Goal: Task Accomplishment & Management: Use online tool/utility

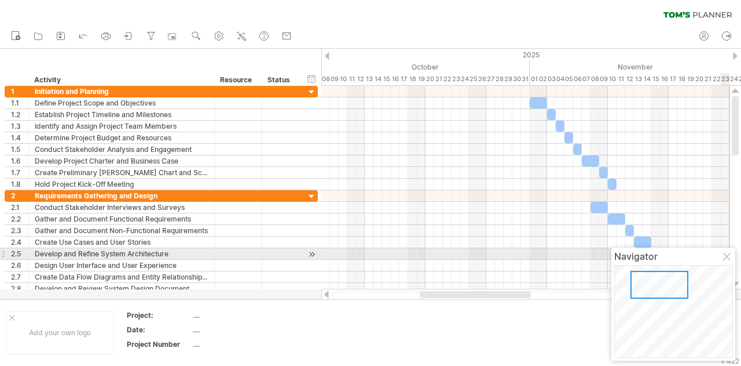
click at [728, 254] on div at bounding box center [728, 257] width 9 height 9
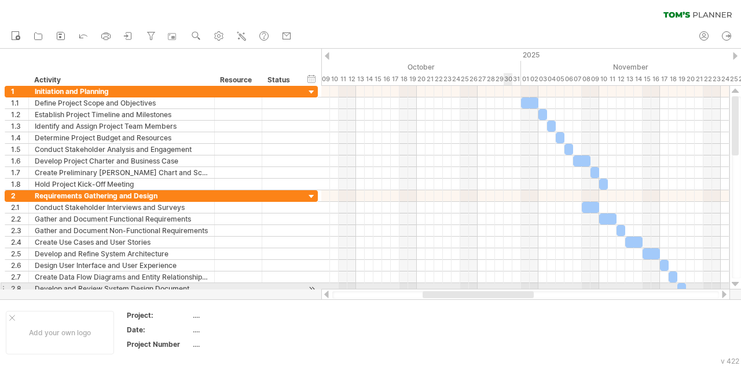
drag, startPoint x: 506, startPoint y: 294, endPoint x: 509, endPoint y: 283, distance: 10.8
click at [509, 283] on div "Trying to reach [DOMAIN_NAME] Connected again... 0% clear filter new 1" at bounding box center [370, 183] width 741 height 366
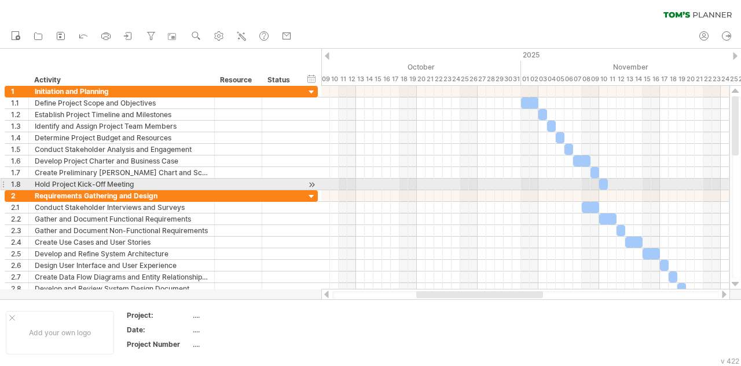
drag, startPoint x: 739, startPoint y: 111, endPoint x: 732, endPoint y: 175, distance: 64.7
click at [732, 175] on div at bounding box center [736, 187] width 9 height 182
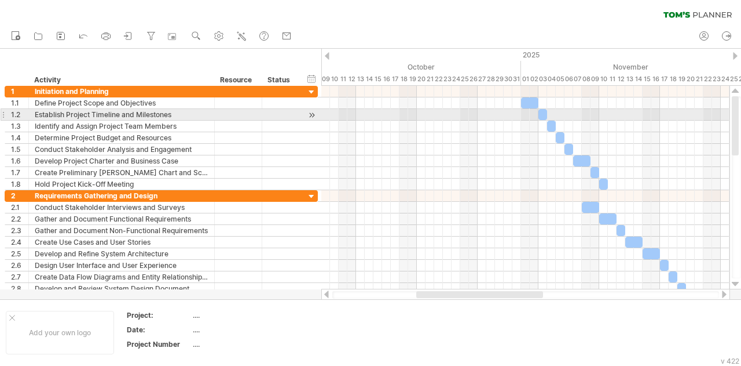
drag, startPoint x: 737, startPoint y: 149, endPoint x: 741, endPoint y: 114, distance: 35.6
click at [741, 114] on div at bounding box center [736, 187] width 9 height 182
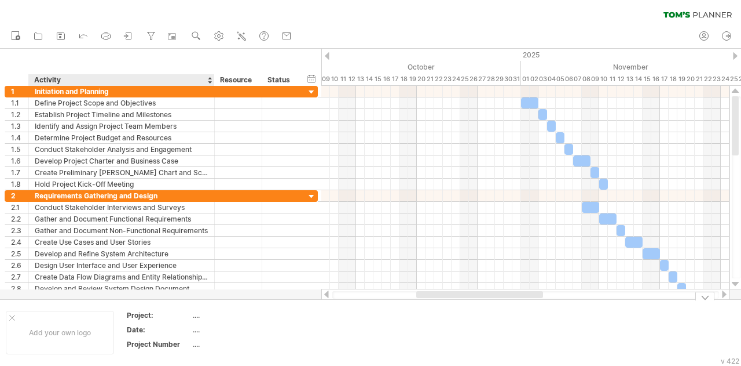
click at [220, 314] on div "...." at bounding box center [241, 315] width 97 height 10
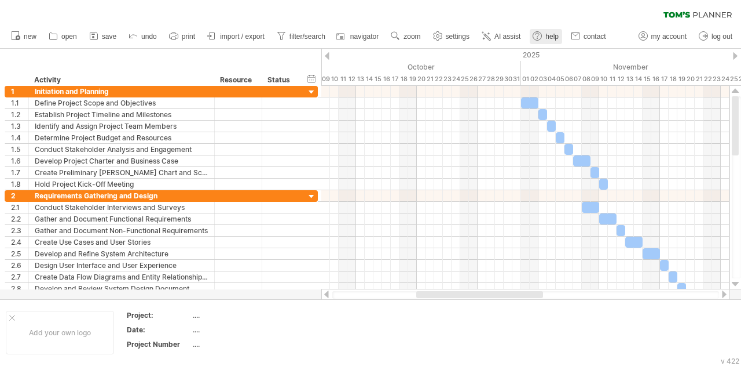
click at [546, 33] on link "help" at bounding box center [546, 36] width 32 height 15
click at [507, 40] on span "AI assist" at bounding box center [508, 36] width 26 height 8
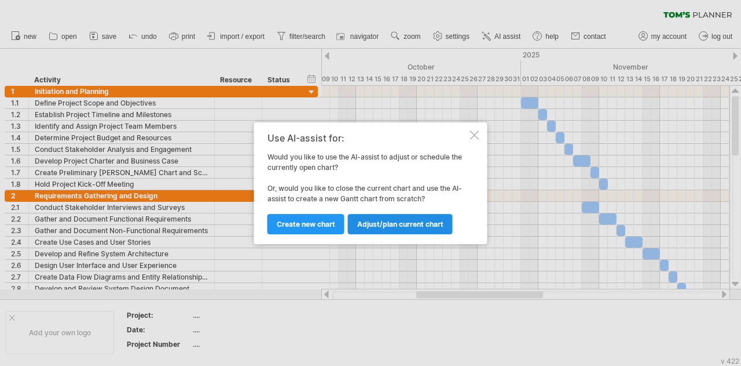
click at [379, 226] on span "Adjust/plan current chart" at bounding box center [400, 224] width 86 height 9
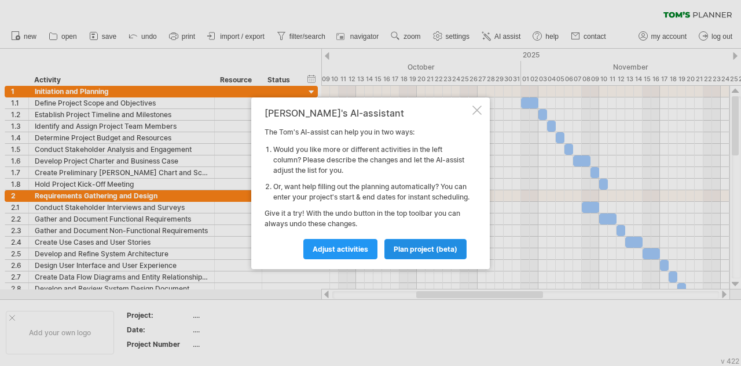
click at [429, 253] on span "plan project (beta)" at bounding box center [426, 248] width 64 height 9
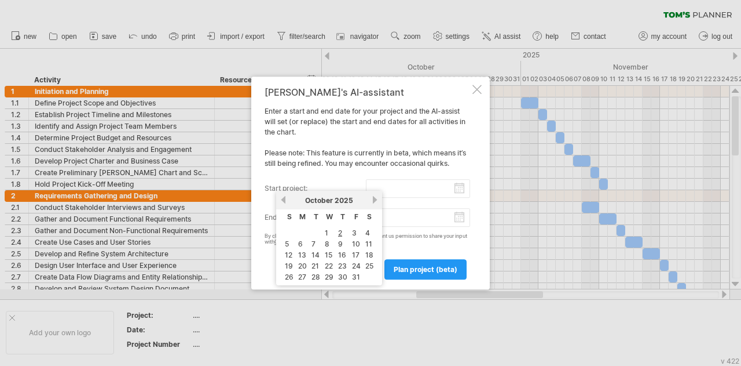
click at [458, 185] on input "start project:" at bounding box center [418, 188] width 105 height 19
click at [377, 198] on link "next" at bounding box center [375, 199] width 9 height 9
click at [367, 232] on link "1" at bounding box center [367, 232] width 6 height 11
type input "********"
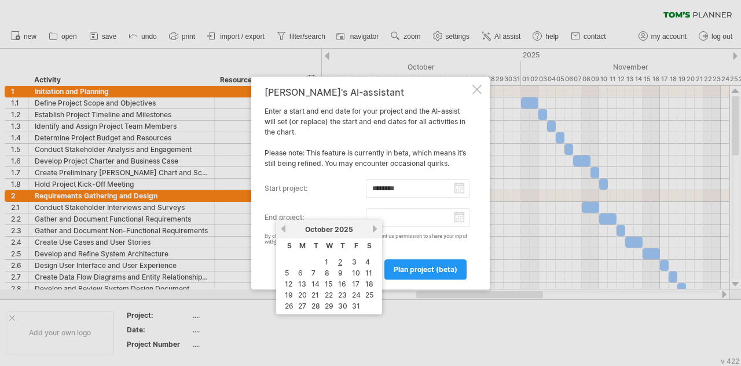
click at [461, 220] on input "end project:" at bounding box center [418, 217] width 105 height 19
click at [375, 226] on link "next" at bounding box center [375, 228] width 9 height 9
click at [329, 300] on link "31" at bounding box center [329, 305] width 10 height 11
type input "********"
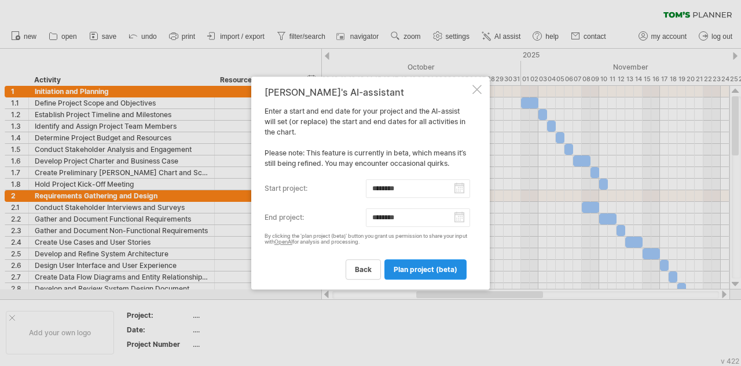
click at [431, 272] on span "plan project (beta)" at bounding box center [426, 269] width 64 height 9
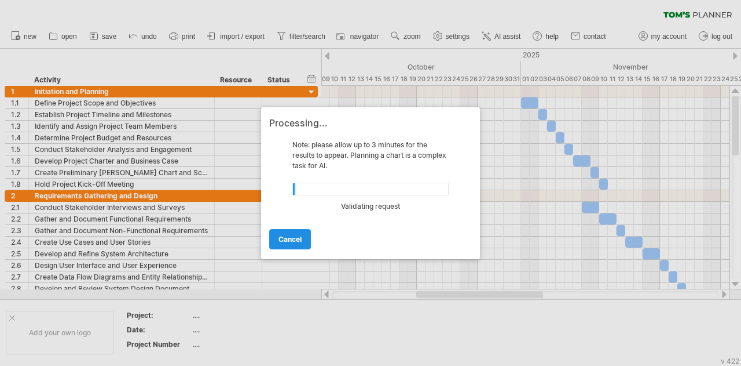
click at [295, 238] on span "cancel" at bounding box center [290, 239] width 23 height 9
click at [290, 238] on span "cancel" at bounding box center [290, 239] width 23 height 9
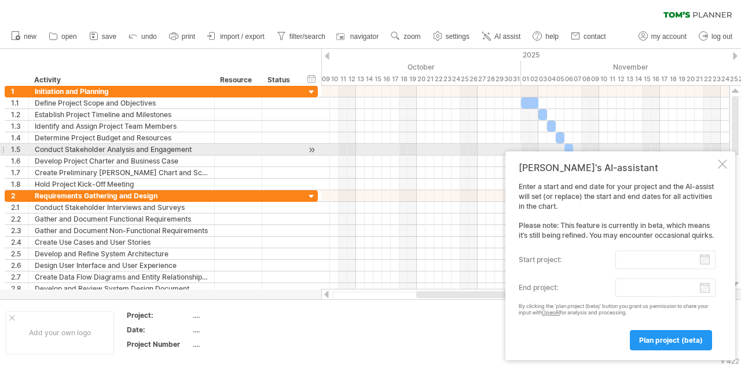
click at [722, 159] on div at bounding box center [722, 163] width 9 height 9
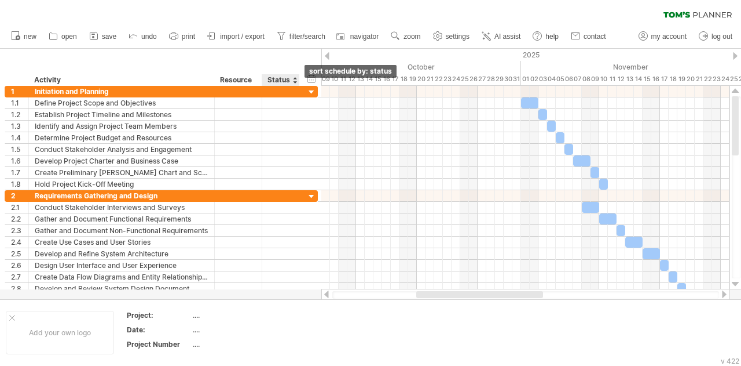
click at [293, 82] on div at bounding box center [295, 80] width 5 height 12
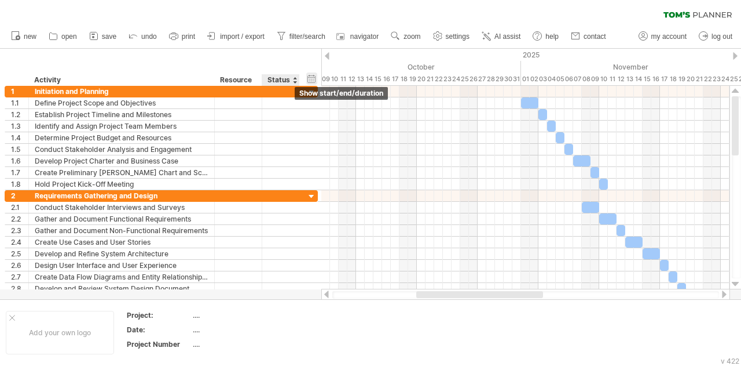
click at [310, 78] on div "hide start/end/duration show start/end/duration" at bounding box center [311, 78] width 11 height 12
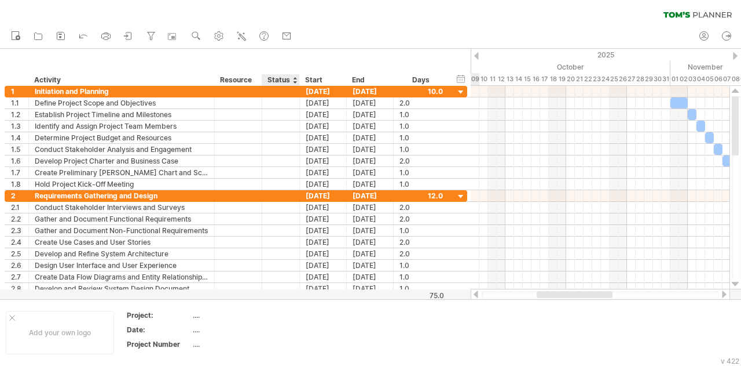
click at [293, 79] on div at bounding box center [295, 80] width 5 height 12
click at [241, 79] on div "Resource" at bounding box center [237, 80] width 35 height 12
click at [459, 79] on div "hide start/end/duration show start/end/duration" at bounding box center [461, 78] width 11 height 12
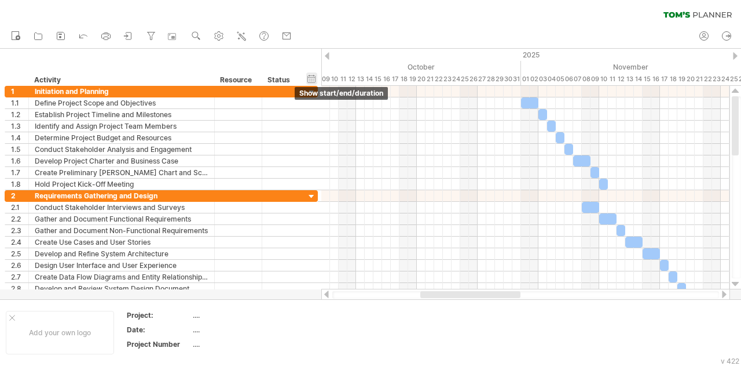
click at [314, 76] on div "hide start/end/duration show start/end/duration" at bounding box center [311, 78] width 11 height 12
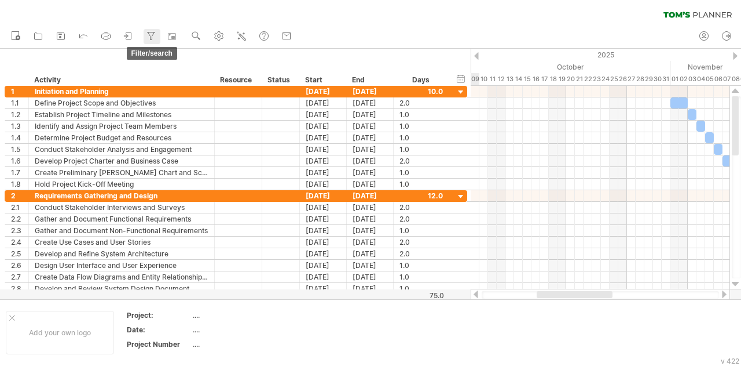
click at [151, 37] on icon at bounding box center [151, 36] width 12 height 12
type input "**********"
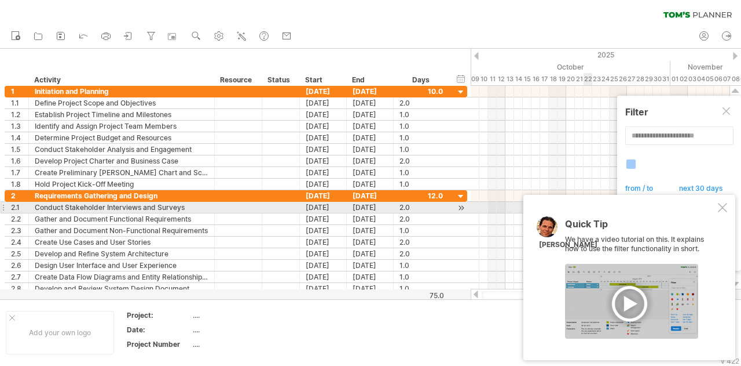
click at [723, 203] on div at bounding box center [722, 207] width 9 height 9
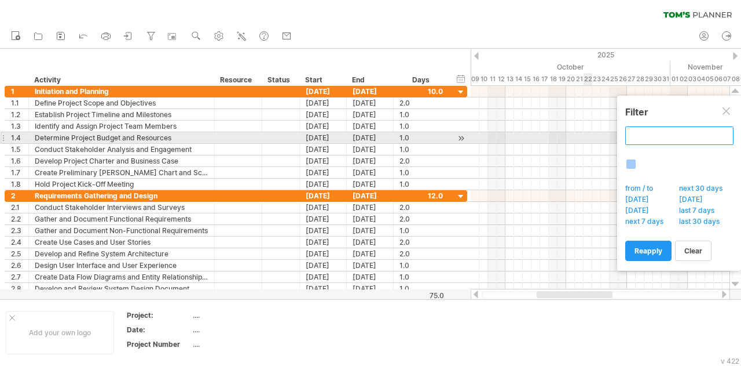
click at [684, 134] on input "text" at bounding box center [680, 135] width 108 height 19
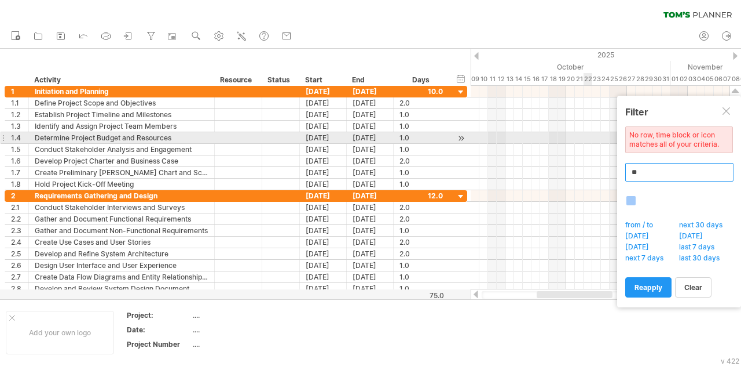
type input "*"
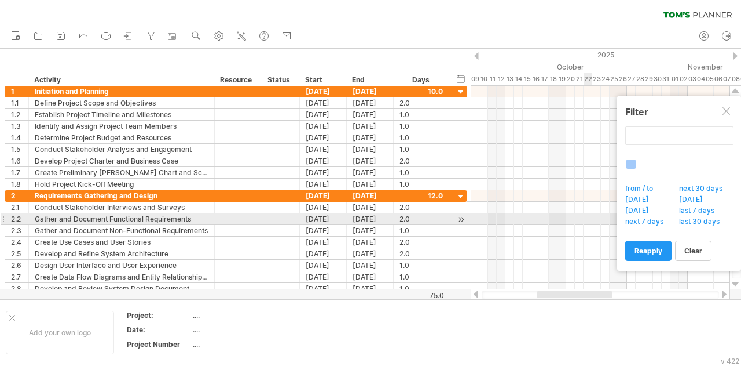
type input "**********"
click at [643, 218] on span "next 7 days" at bounding box center [648, 223] width 48 height 12
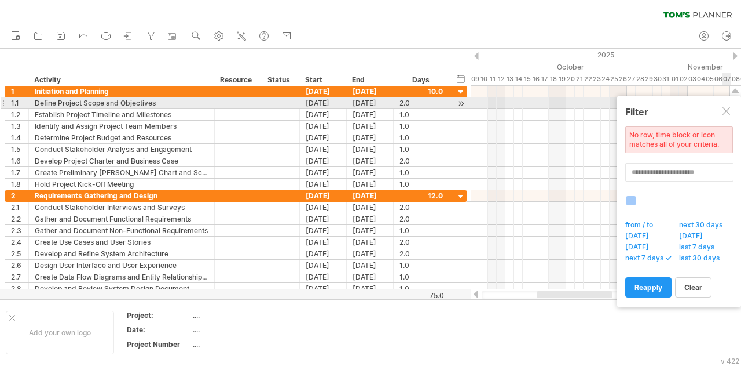
click at [728, 108] on div at bounding box center [727, 111] width 9 height 9
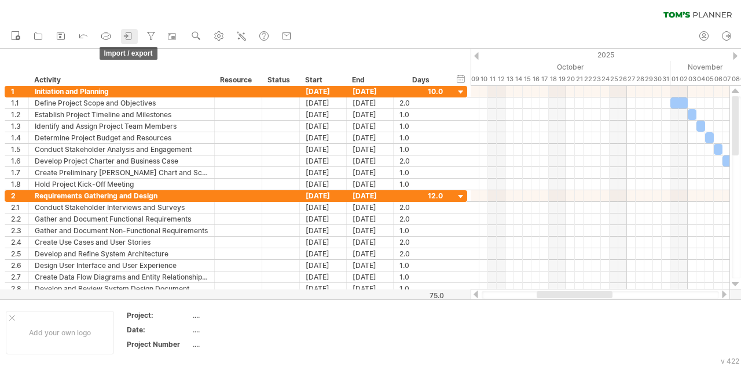
click at [133, 38] on icon at bounding box center [129, 36] width 12 height 12
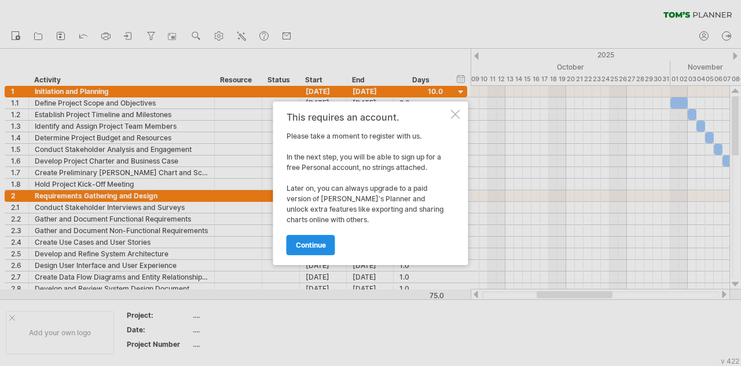
click at [326, 240] on span "continue" at bounding box center [311, 244] width 30 height 9
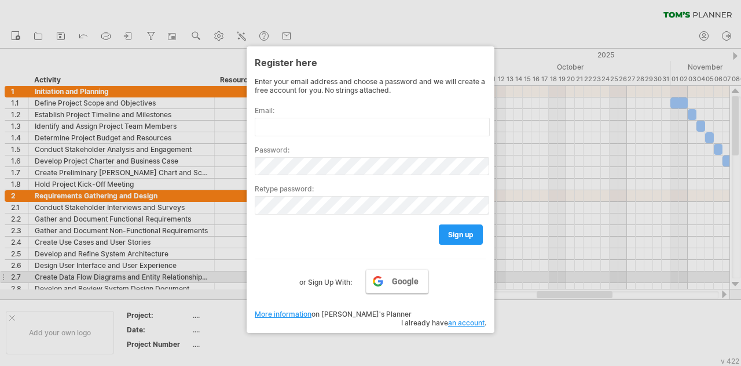
click at [388, 282] on link "Google" at bounding box center [397, 281] width 63 height 24
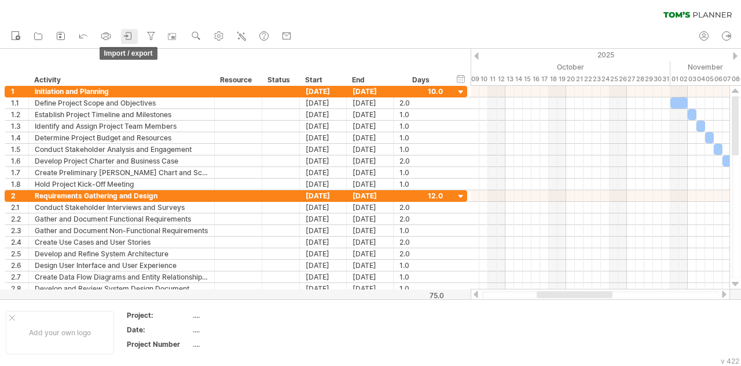
click at [132, 37] on icon at bounding box center [129, 36] width 12 height 12
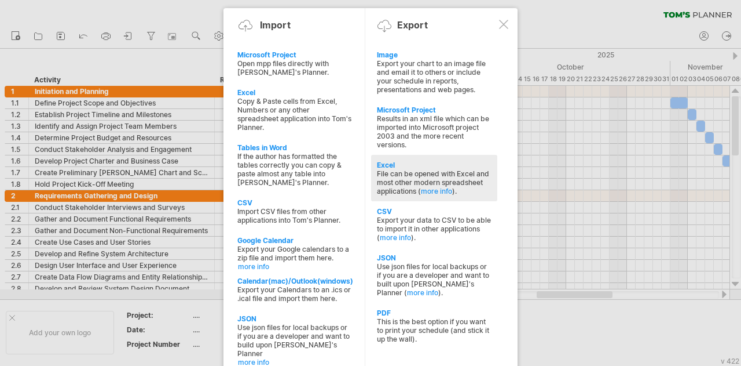
click at [423, 173] on div "File can be opened with Excel and most other modern spreadsheet applications ( …" at bounding box center [434, 182] width 115 height 26
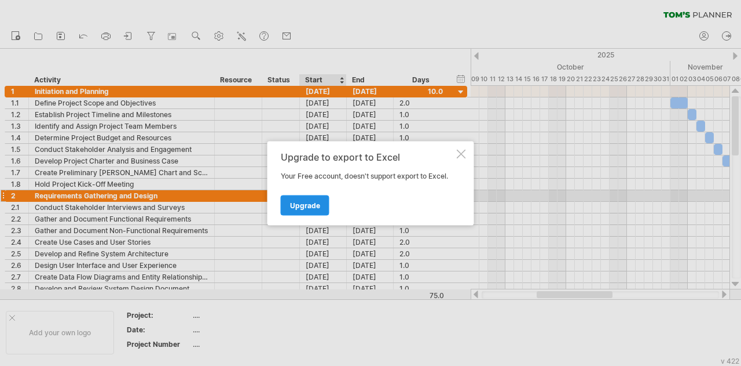
click at [317, 201] on span "Upgrade" at bounding box center [305, 204] width 30 height 9
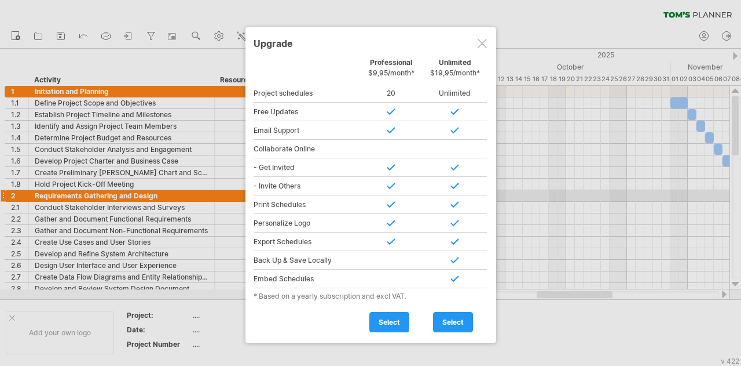
click at [483, 40] on div at bounding box center [482, 43] width 9 height 9
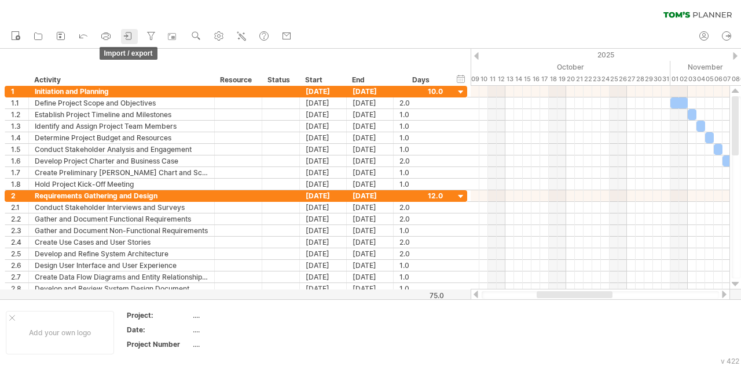
click at [127, 34] on icon at bounding box center [129, 36] width 12 height 12
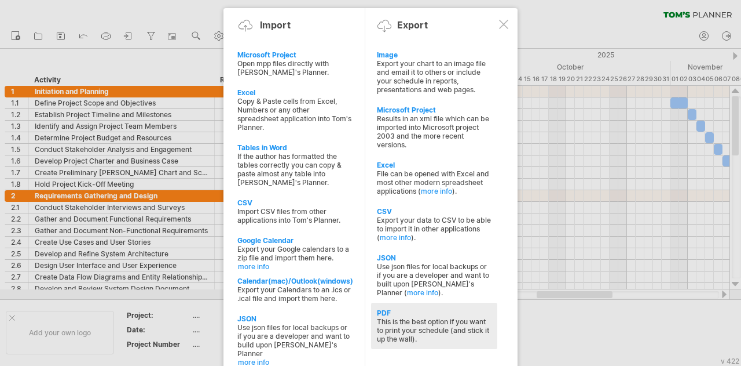
click at [392, 317] on div "This is the best option if you want to print your schedule (and stick it up the…" at bounding box center [434, 330] width 115 height 26
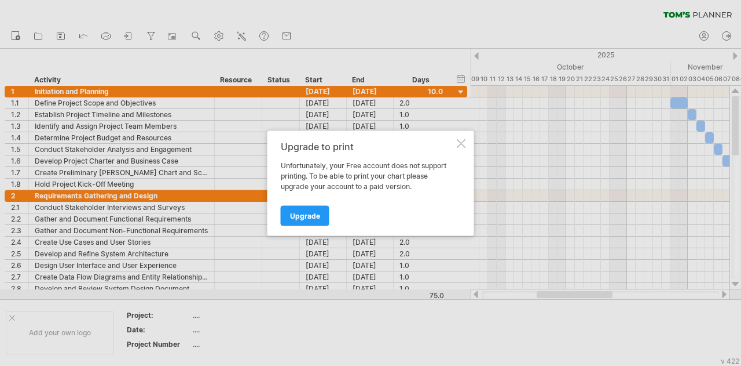
click at [463, 142] on div at bounding box center [461, 142] width 9 height 9
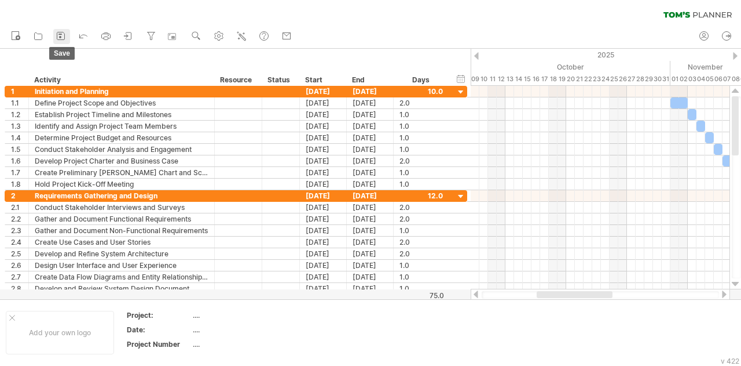
click at [59, 35] on icon at bounding box center [61, 36] width 12 height 12
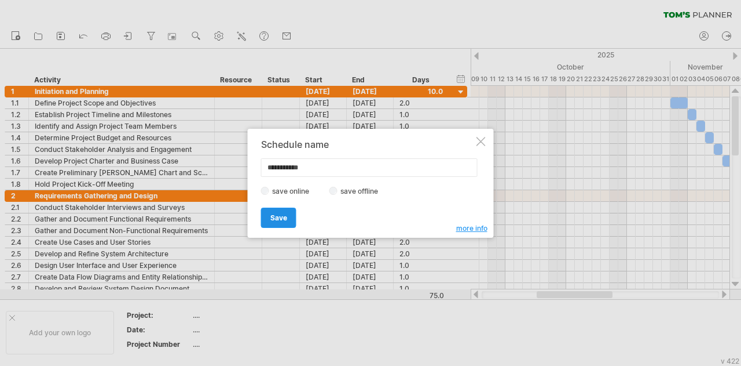
click at [282, 215] on span "Save" at bounding box center [279, 217] width 17 height 9
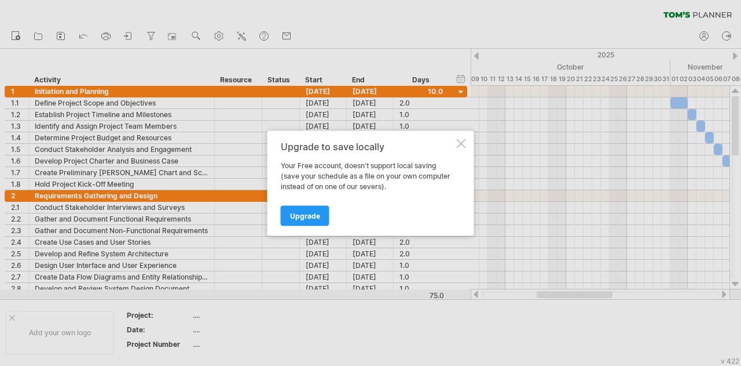
click at [461, 141] on div at bounding box center [461, 142] width 9 height 9
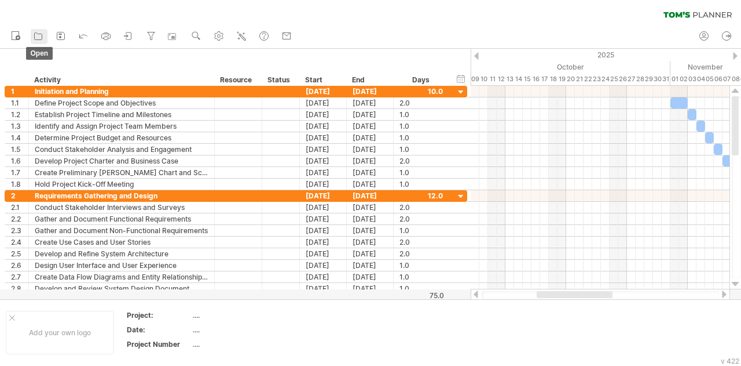
click at [39, 34] on icon at bounding box center [38, 36] width 12 height 12
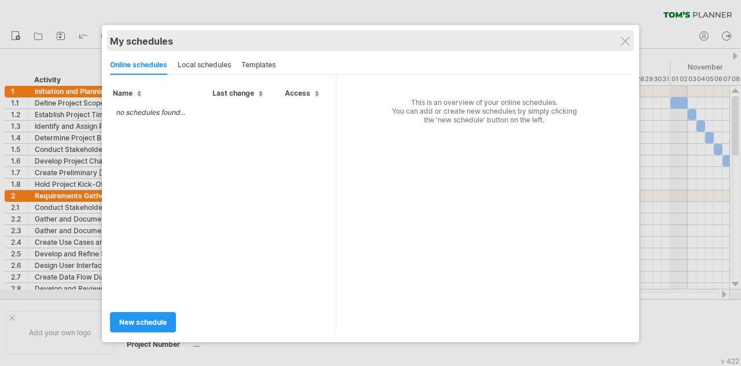
click at [623, 35] on div "My schedules" at bounding box center [370, 41] width 521 height 12
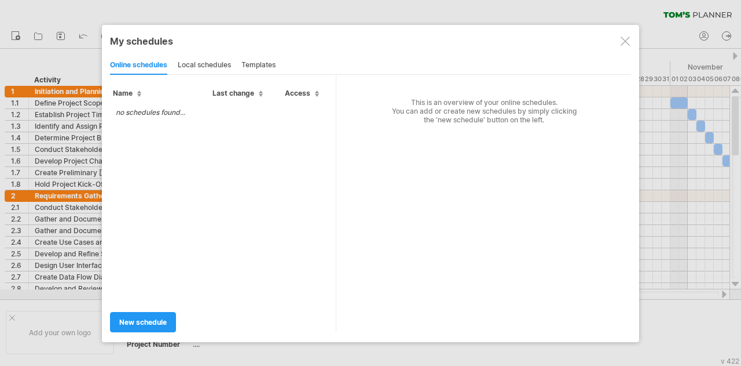
click at [622, 41] on div at bounding box center [625, 40] width 9 height 9
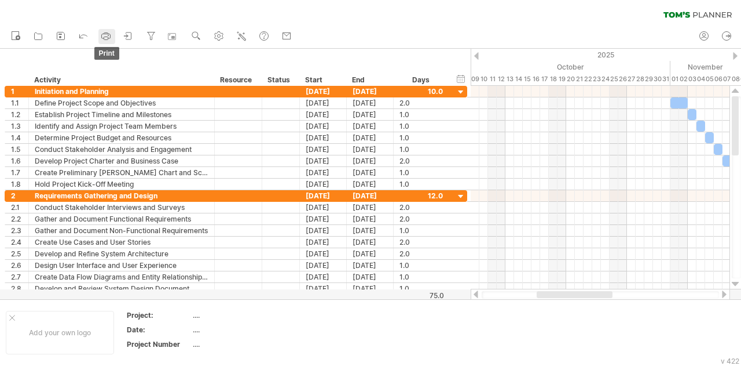
click at [109, 35] on circle at bounding box center [108, 35] width 1 height 1
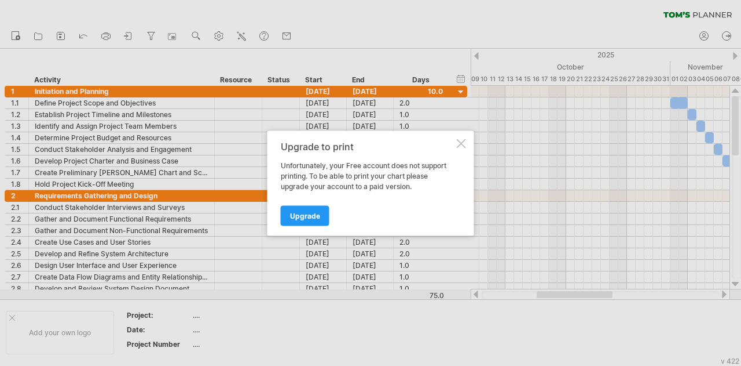
click at [463, 146] on div at bounding box center [461, 142] width 9 height 9
